Goal: Entertainment & Leisure: Consume media (video, audio)

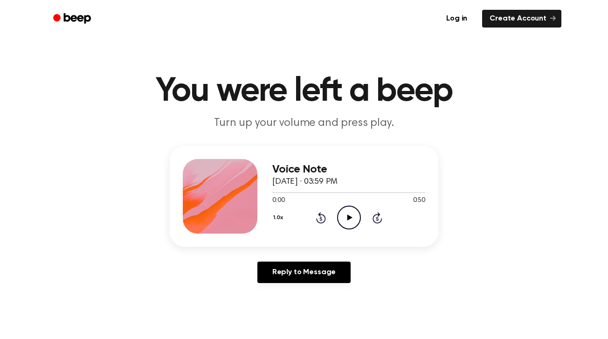
click at [345, 216] on icon "Play Audio" at bounding box center [349, 218] width 24 height 24
click at [349, 216] on icon "Pause Audio" at bounding box center [349, 218] width 24 height 24
click at [337, 0] on div "Log in Create Account" at bounding box center [304, 18] width 515 height 37
click at [348, 223] on icon "Play Audio" at bounding box center [349, 218] width 24 height 24
click at [353, 220] on icon "Pause Audio" at bounding box center [349, 218] width 24 height 24
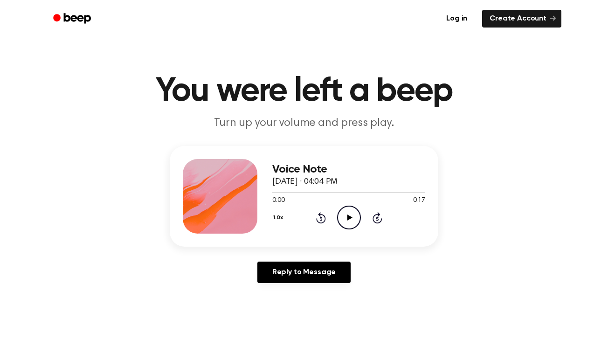
click at [345, 216] on icon "Play Audio" at bounding box center [349, 218] width 24 height 24
click at [348, 218] on icon at bounding box center [349, 218] width 4 height 6
click at [348, 217] on icon at bounding box center [349, 218] width 5 height 6
click at [345, 215] on icon "Pause Audio" at bounding box center [349, 218] width 24 height 24
click at [346, 212] on icon "Play Audio" at bounding box center [349, 218] width 24 height 24
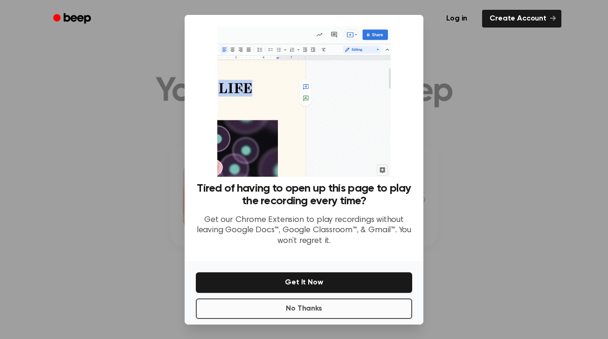
click at [340, 304] on button "No Thanks" at bounding box center [304, 309] width 216 height 21
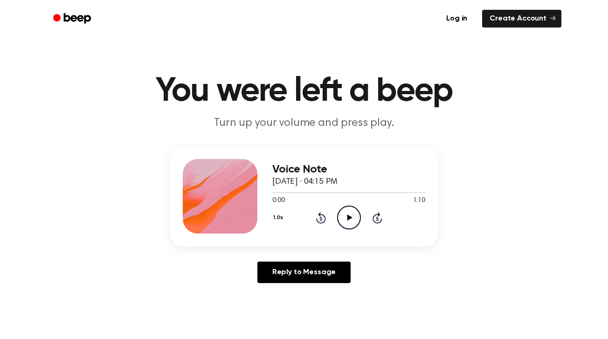
click at [348, 226] on icon "Play Audio" at bounding box center [349, 218] width 24 height 24
click at [344, 219] on icon "Pause Audio" at bounding box center [349, 218] width 24 height 24
